Goal: Information Seeking & Learning: Learn about a topic

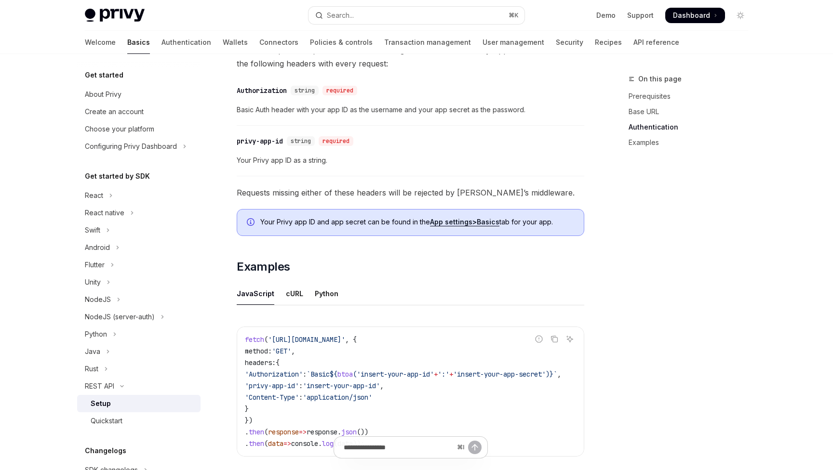
scroll to position [460, 0]
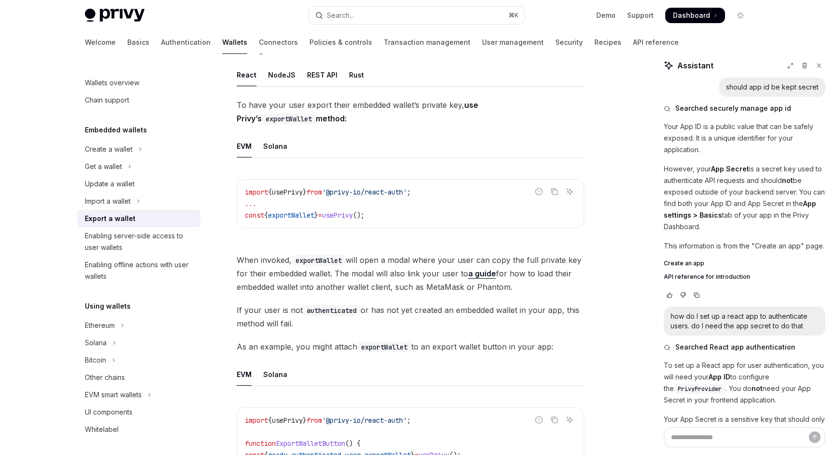
scroll to position [169, 0]
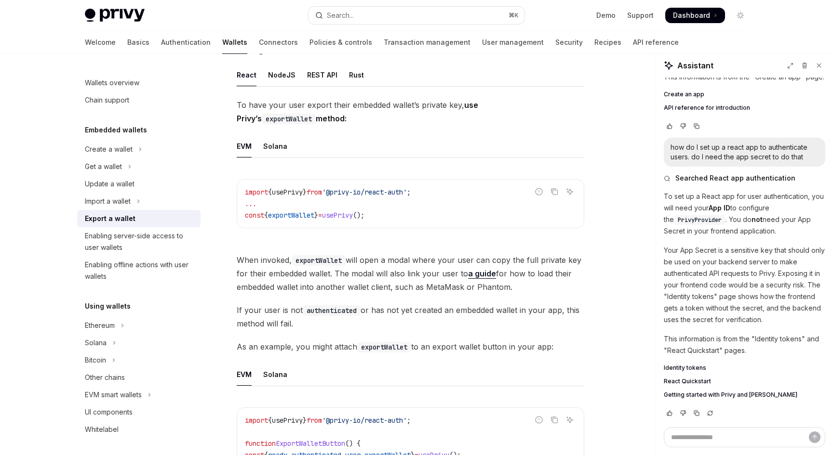
click at [439, 140] on ul "EVM Solana" at bounding box center [410, 146] width 347 height 23
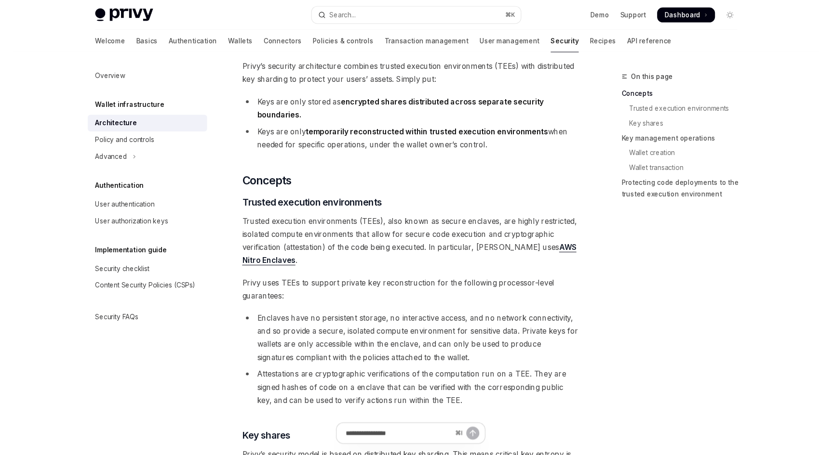
scroll to position [63, 0]
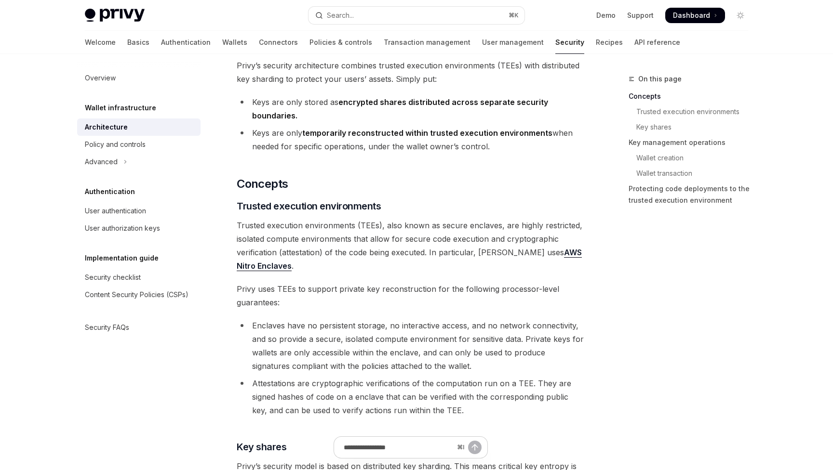
type textarea "*"
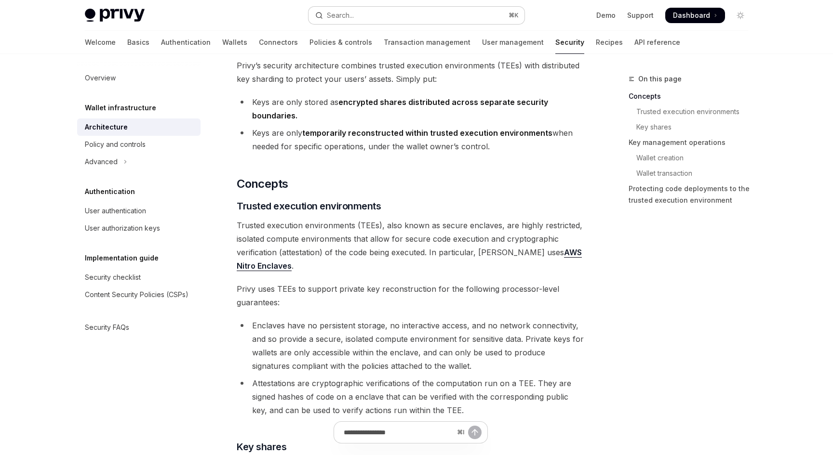
click at [459, 16] on button "Search... ⌘ K" at bounding box center [416, 15] width 216 height 17
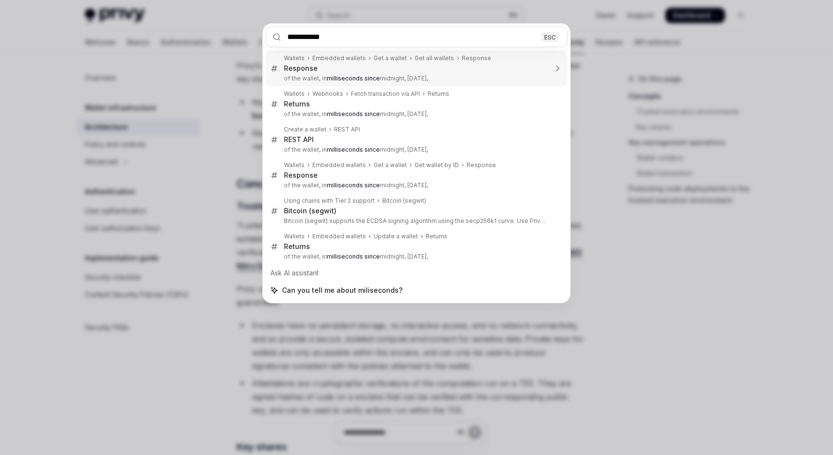
type input "**********"
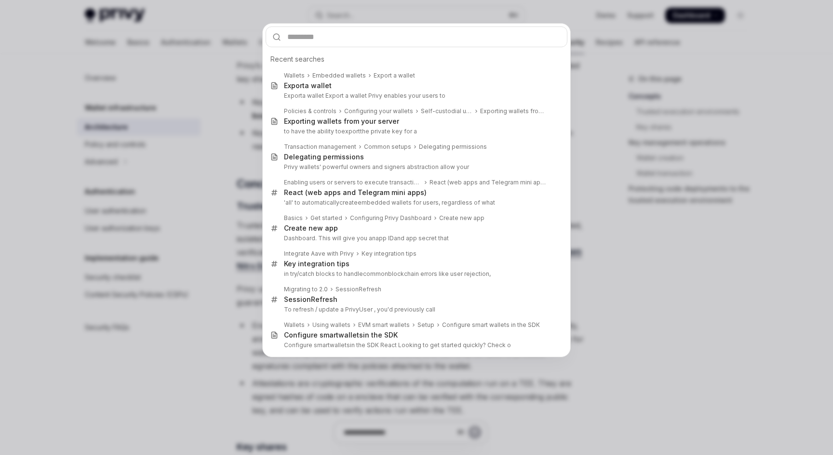
click at [628, 258] on div "Recent searches Wallets Embedded wallets Export a wallet Export a wallet Export…" at bounding box center [416, 227] width 833 height 455
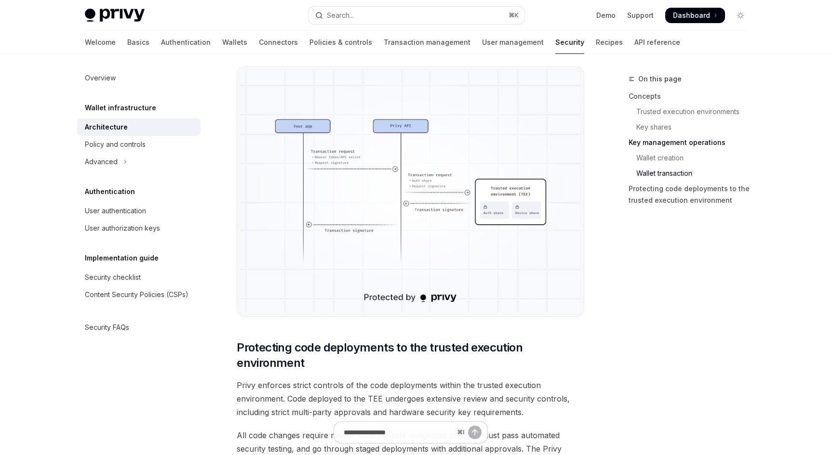
scroll to position [1987, 0]
